Goal: Transaction & Acquisition: Obtain resource

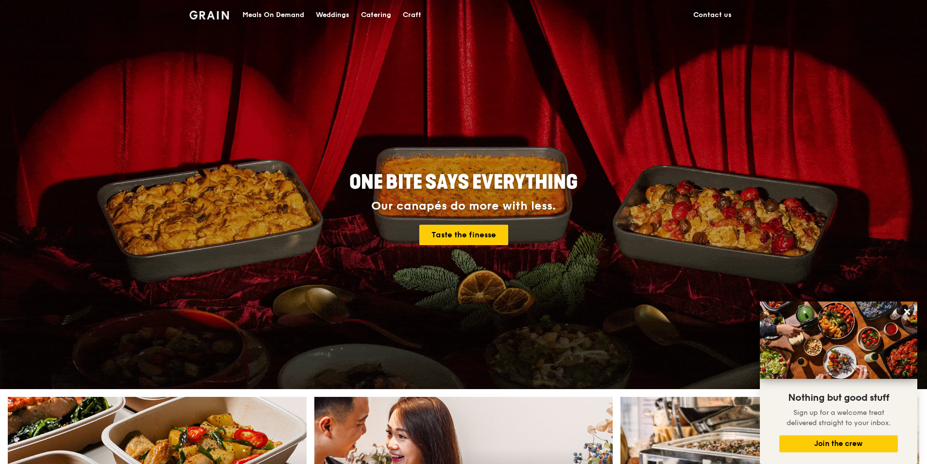
click at [382, 16] on div "Catering" at bounding box center [376, 14] width 30 height 29
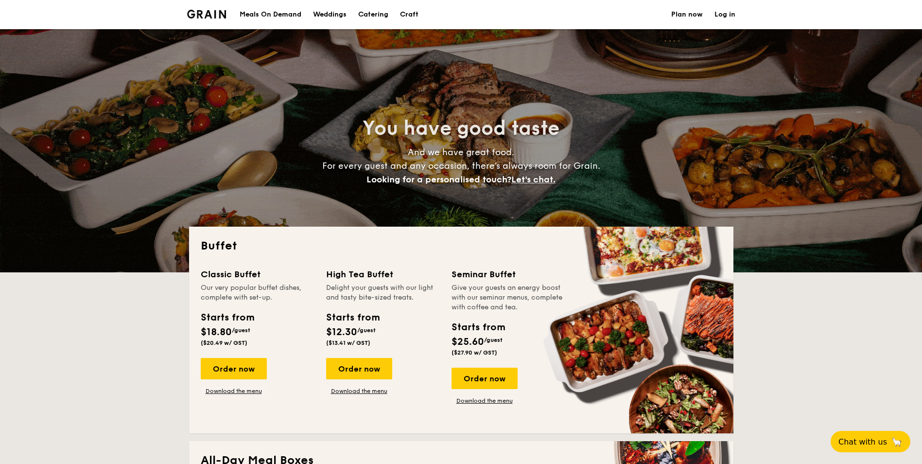
select select
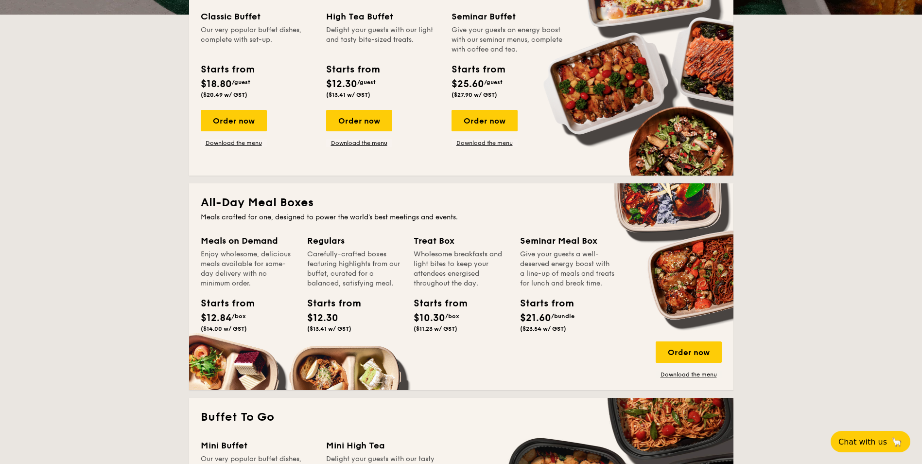
scroll to position [194, 0]
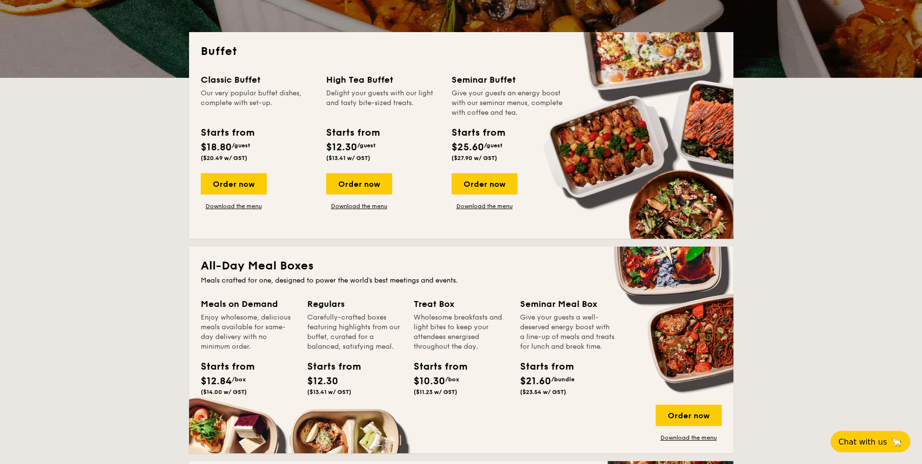
click at [696, 430] on div "Order now Download the menu" at bounding box center [689, 422] width 66 height 37
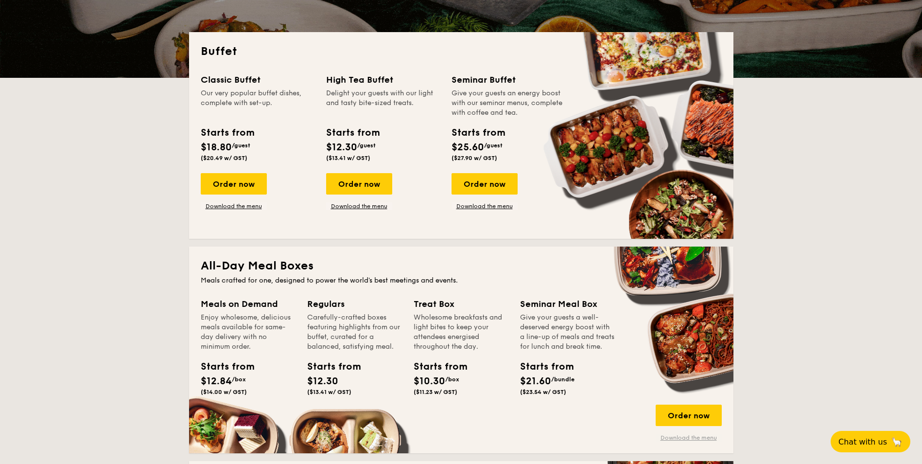
click at [695, 434] on link "Download the menu" at bounding box center [689, 438] width 66 height 8
